Goal: Find specific fact: Find specific fact

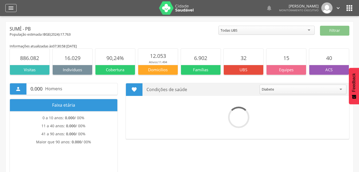
click at [9, 7] on icon "" at bounding box center [11, 8] width 6 height 6
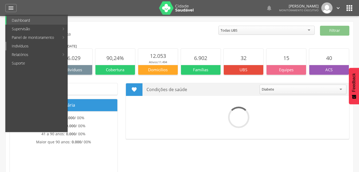
click at [21, 46] on link "Indivíduos" at bounding box center [36, 46] width 61 height 9
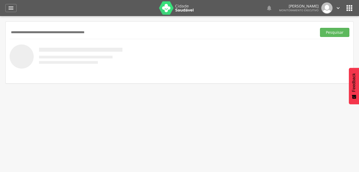
click at [14, 33] on input "text" at bounding box center [162, 32] width 305 height 9
type input "**********"
click at [339, 33] on button "Pesquisar" at bounding box center [334, 32] width 29 height 9
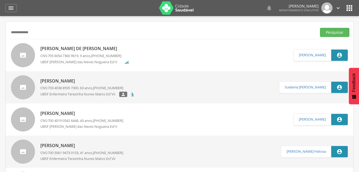
click at [66, 48] on p "[PERSON_NAME] de [PERSON_NAME]" at bounding box center [84, 48] width 89 height 6
type input "**********"
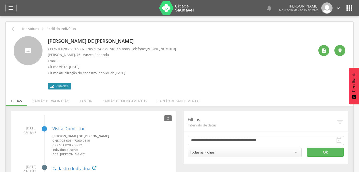
click at [90, 48] on p "CPF: 601.028.238-12 , CNS: [PHONE_NUMBER] , 9 anos, Telefone: [PHONE_NUMBER]" at bounding box center [112, 48] width 128 height 5
drag, startPoint x: 90, startPoint y: 48, endPoint x: 123, endPoint y: 51, distance: 33.8
click at [123, 51] on p "CPF: 601.028.238-12 , CNS: [PHONE_NUMBER] , 9 anos, Telefone: [PHONE_NUMBER]" at bounding box center [112, 48] width 128 height 5
drag, startPoint x: 123, startPoint y: 51, endPoint x: 116, endPoint y: 50, distance: 7.2
copy p "705 6054 7360 9619"
